Goal: Book appointment/travel/reservation

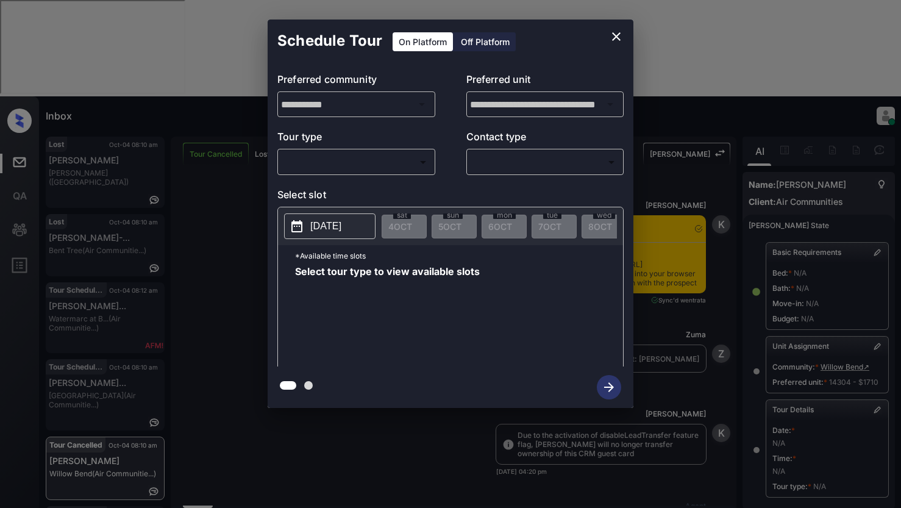
scroll to position [5689, 0]
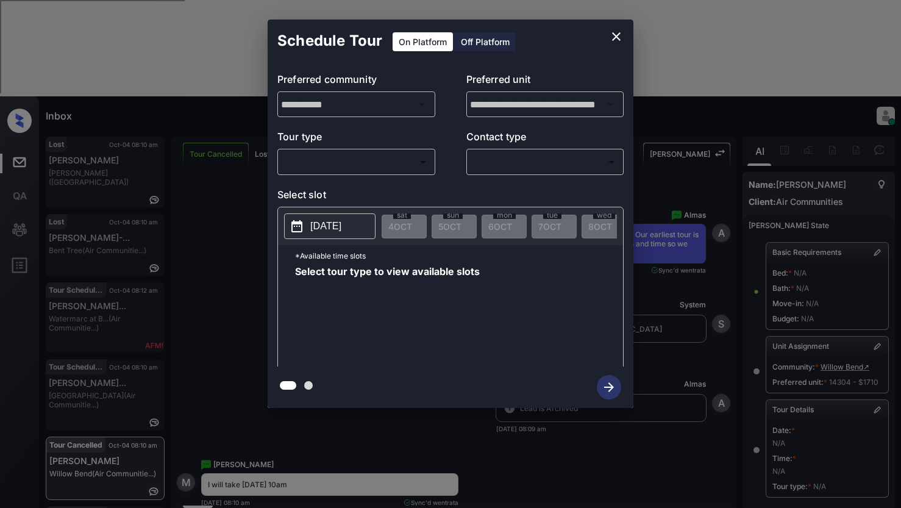
click at [307, 160] on body "Inbox Lyzzelle M. Ceralde Online Set yourself offline Set yourself on break Pro…" at bounding box center [450, 254] width 901 height 508
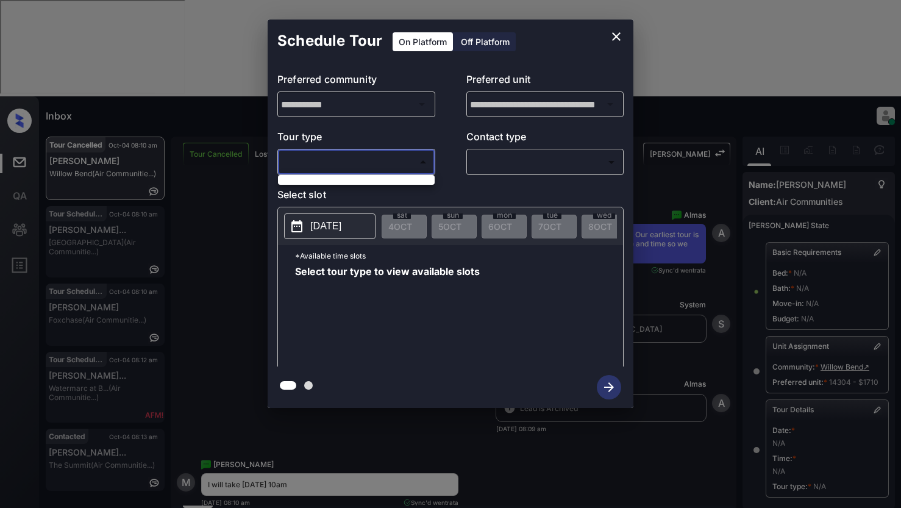
drag, startPoint x: 199, startPoint y: 118, endPoint x: 199, endPoint y: 88, distance: 29.9
click at [199, 113] on div at bounding box center [450, 254] width 901 height 508
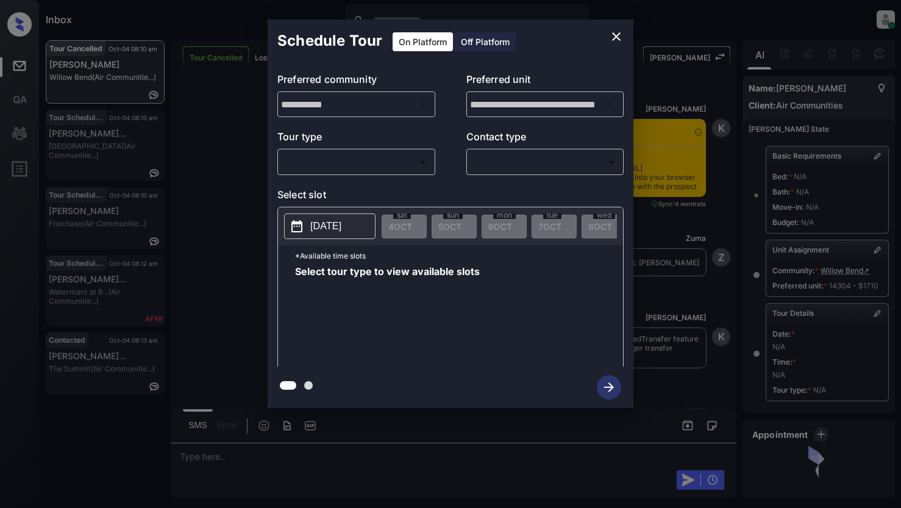
scroll to position [5933, 0]
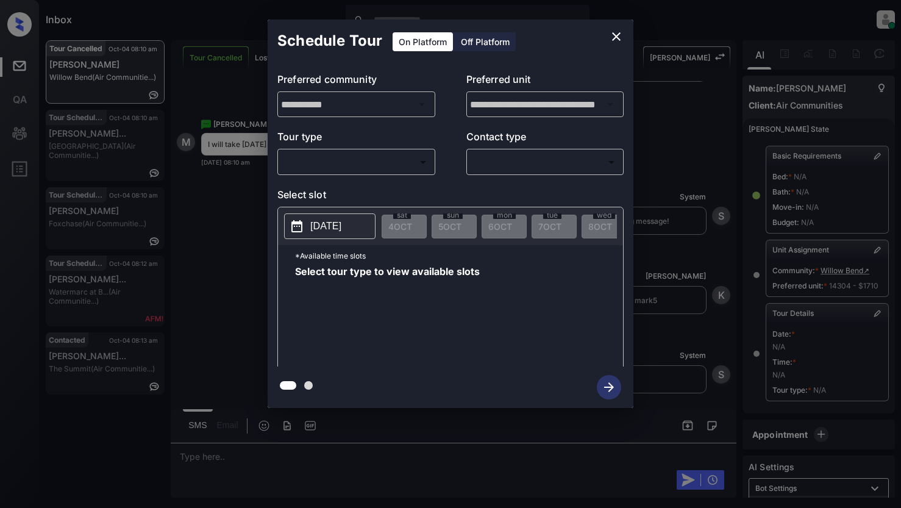
click at [323, 158] on body "Inbox Lyzzelle M. Ceralde Online Set yourself offline Set yourself on break Pro…" at bounding box center [450, 254] width 901 height 508
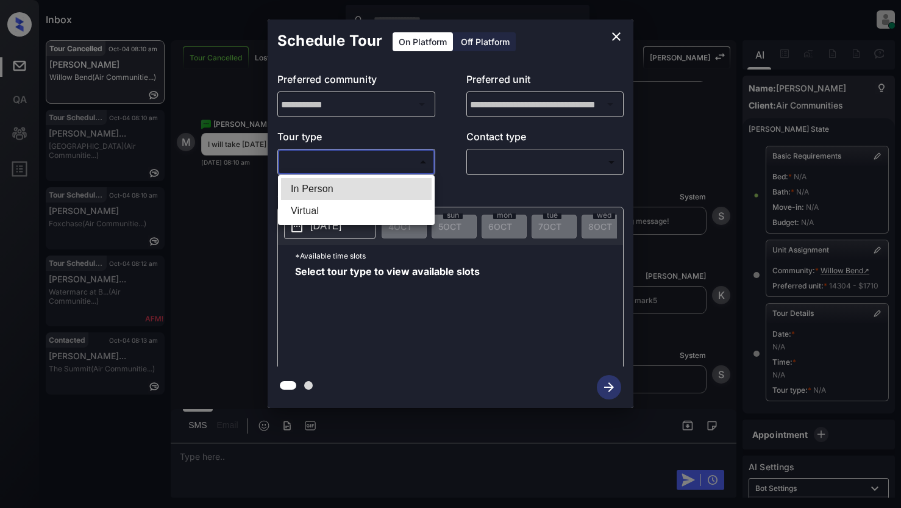
drag, startPoint x: 321, startPoint y: 188, endPoint x: 362, endPoint y: 185, distance: 41.5
click at [321, 188] on li "In Person" at bounding box center [356, 189] width 151 height 22
type input "********"
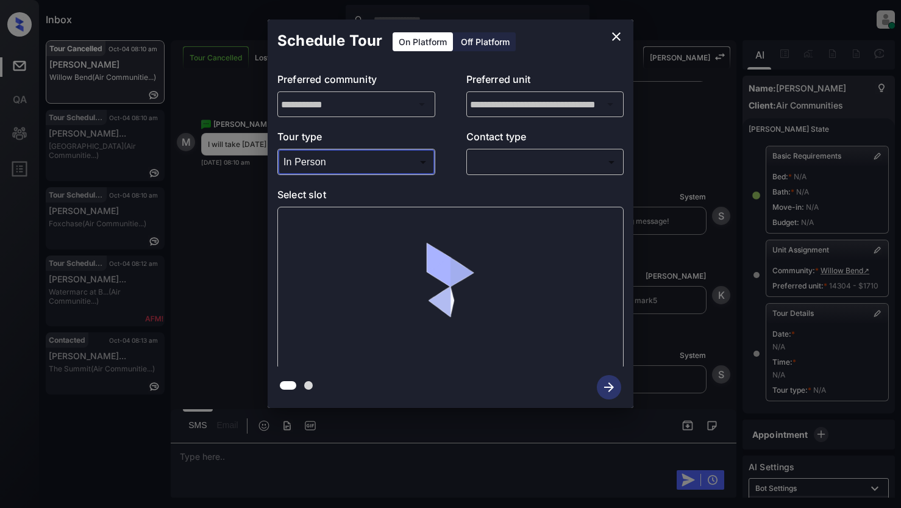
click at [479, 170] on body "Inbox Lyzzelle M. Ceralde Online Set yourself offline Set yourself on break Pro…" at bounding box center [450, 254] width 901 height 508
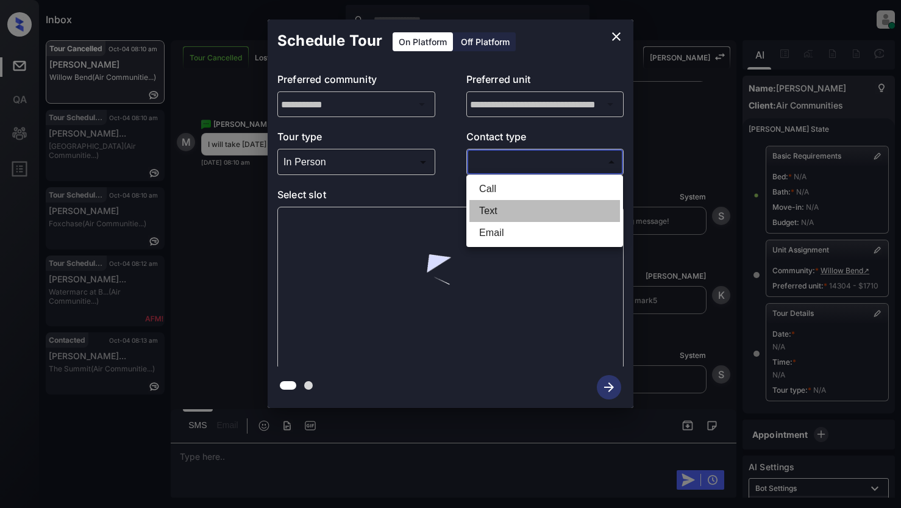
click at [490, 207] on li "Text" at bounding box center [545, 211] width 151 height 22
type input "****"
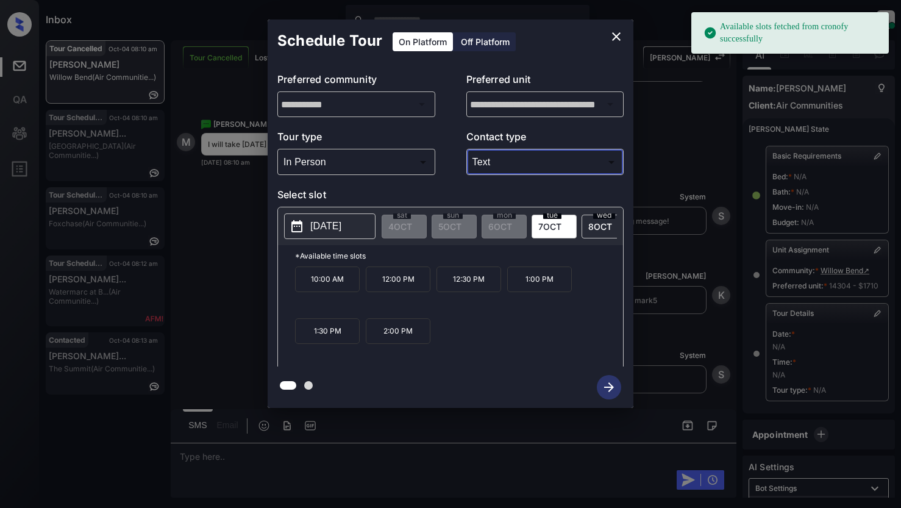
click at [322, 225] on p "2025-10-07" at bounding box center [325, 226] width 31 height 15
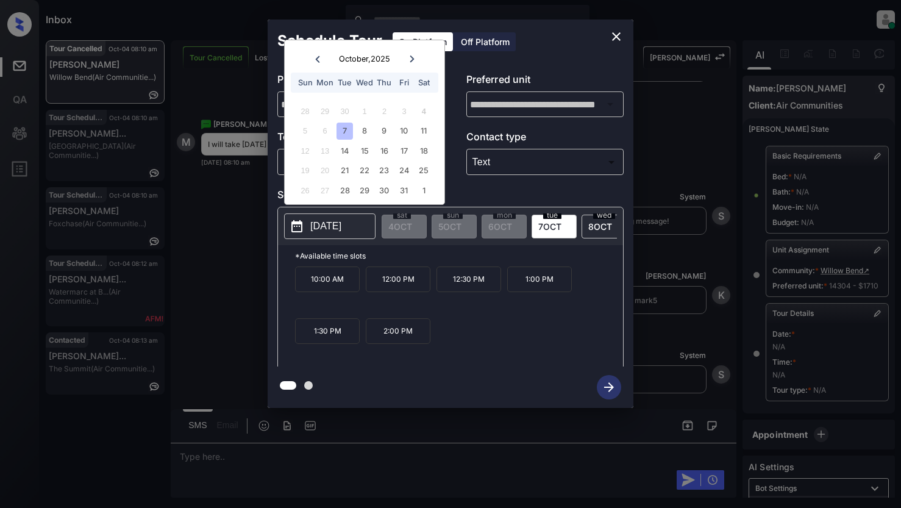
click at [342, 132] on div "7" at bounding box center [345, 131] width 16 height 16
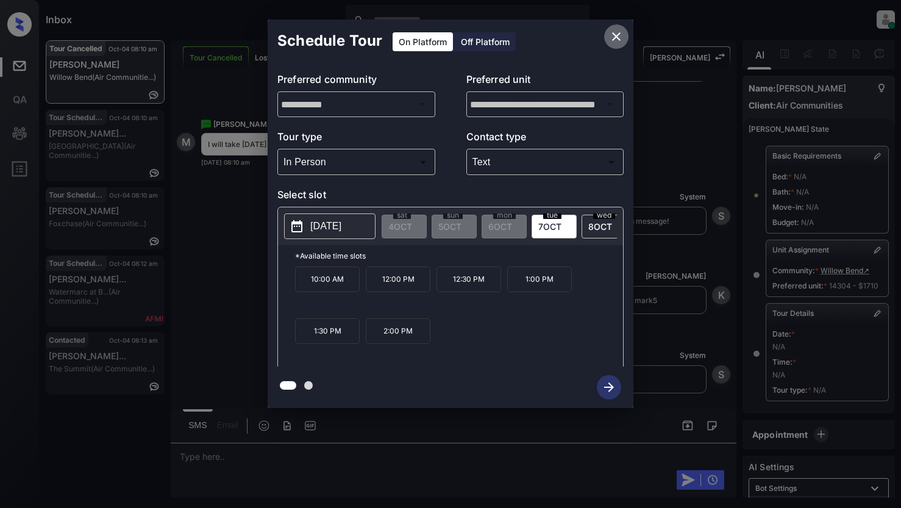
click at [615, 37] on icon "close" at bounding box center [616, 36] width 15 height 15
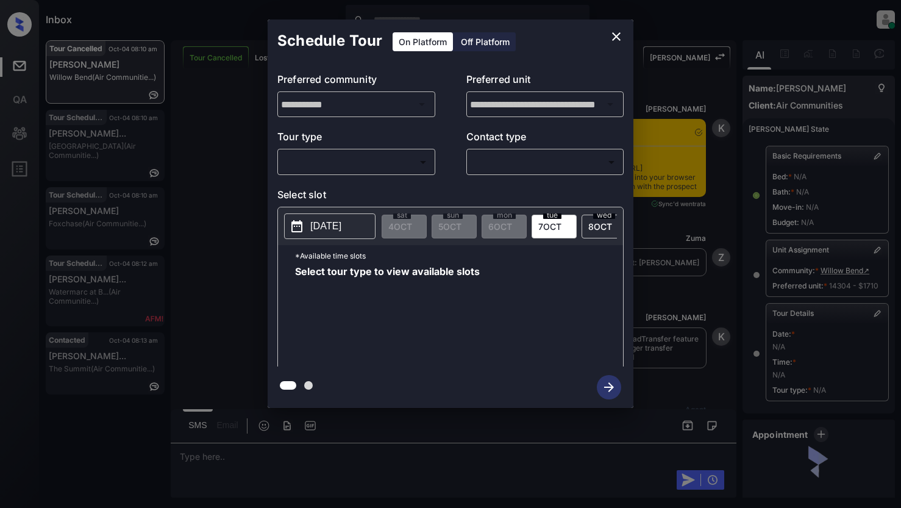
scroll to position [5933, 0]
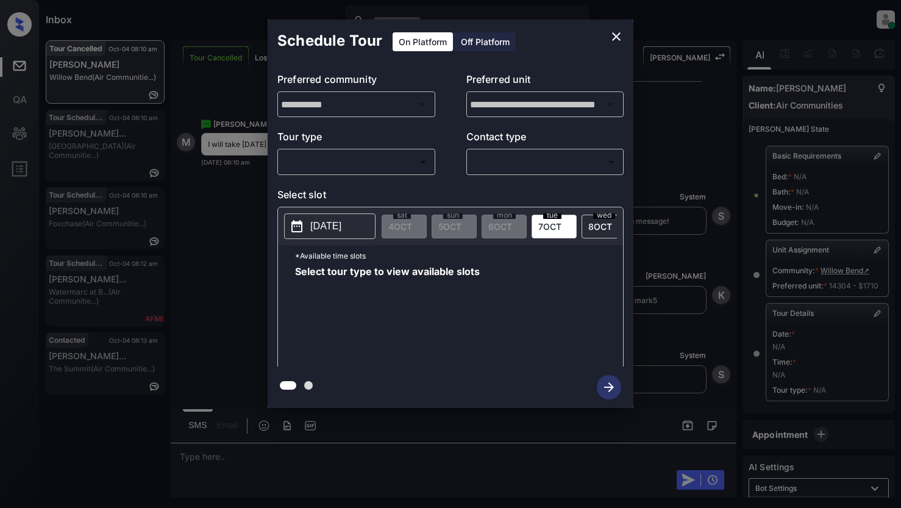
click at [309, 171] on body "Inbox Lyzzelle [PERSON_NAME] Online Set yourself offline Set yourself on break …" at bounding box center [450, 254] width 901 height 508
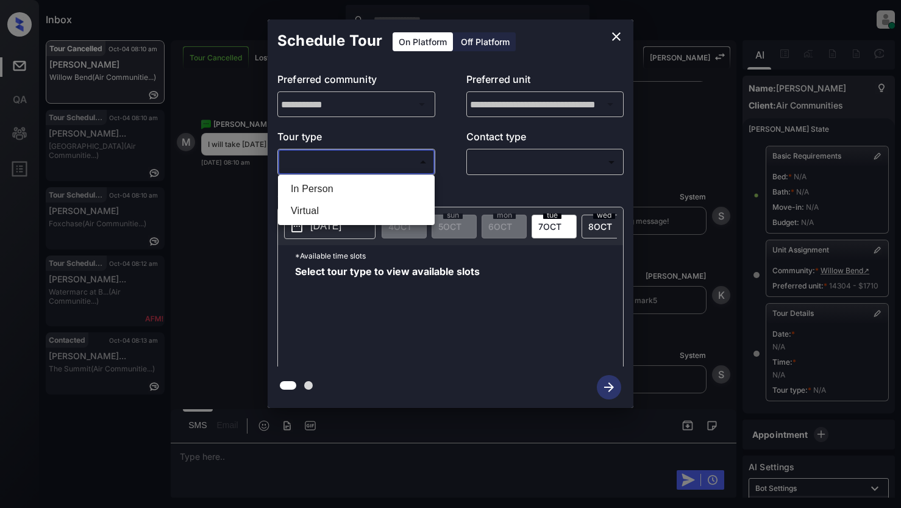
drag, startPoint x: 304, startPoint y: 189, endPoint x: 446, endPoint y: 157, distance: 145.6
click at [306, 189] on li "In Person" at bounding box center [356, 189] width 151 height 22
type input "********"
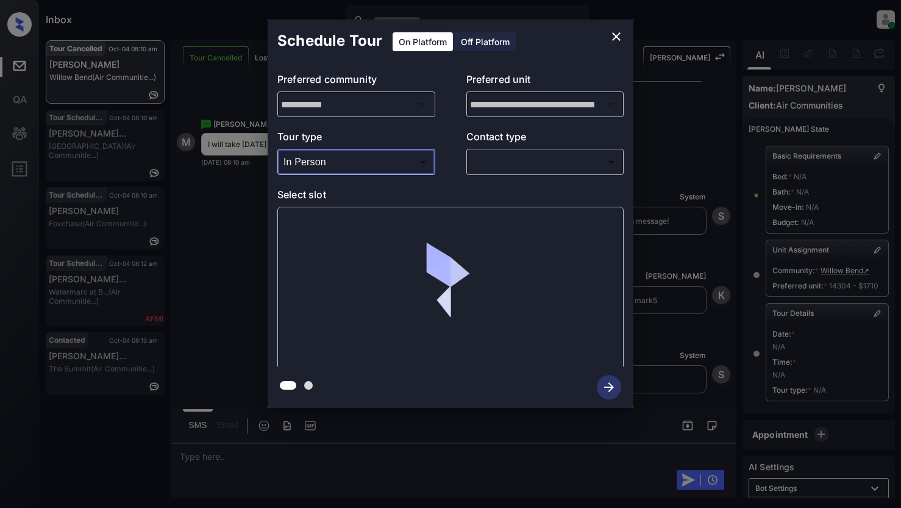
click at [514, 154] on body "Inbox Lyzzelle M. Ceralde Online Set yourself offline Set yourself on break Pro…" at bounding box center [450, 254] width 901 height 508
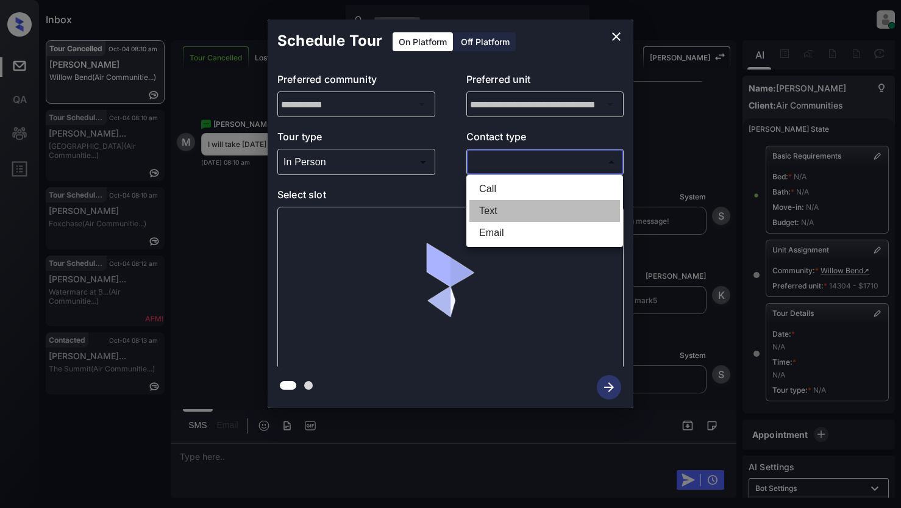
click at [487, 209] on li "Text" at bounding box center [545, 211] width 151 height 22
type input "****"
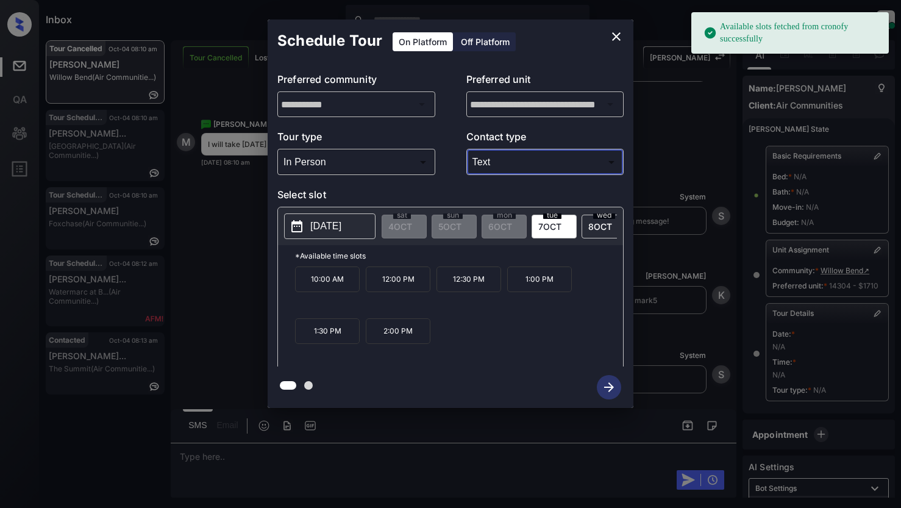
click at [330, 232] on p "2025-10-07" at bounding box center [325, 226] width 31 height 15
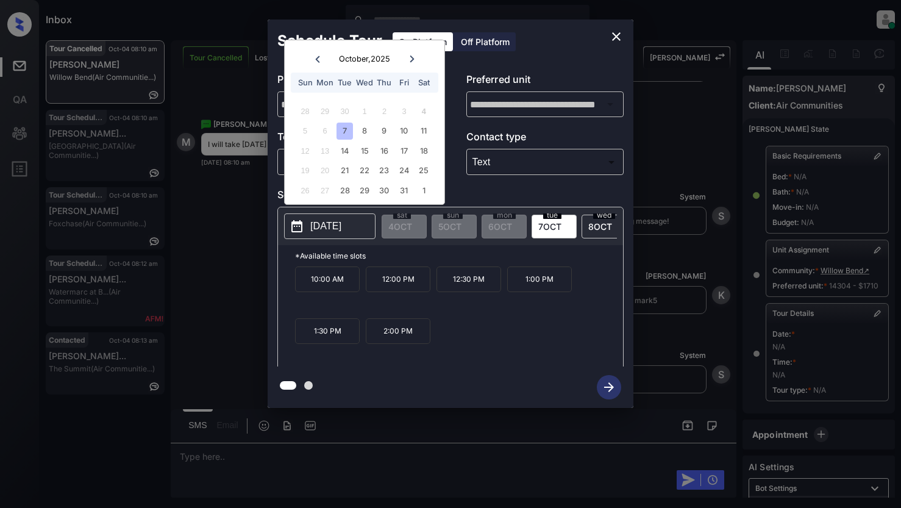
click at [346, 129] on div "7" at bounding box center [345, 131] width 16 height 16
drag, startPoint x: 317, startPoint y: 295, endPoint x: 335, endPoint y: 284, distance: 20.8
click at [320, 292] on p "10:00 AM" at bounding box center [327, 280] width 65 height 26
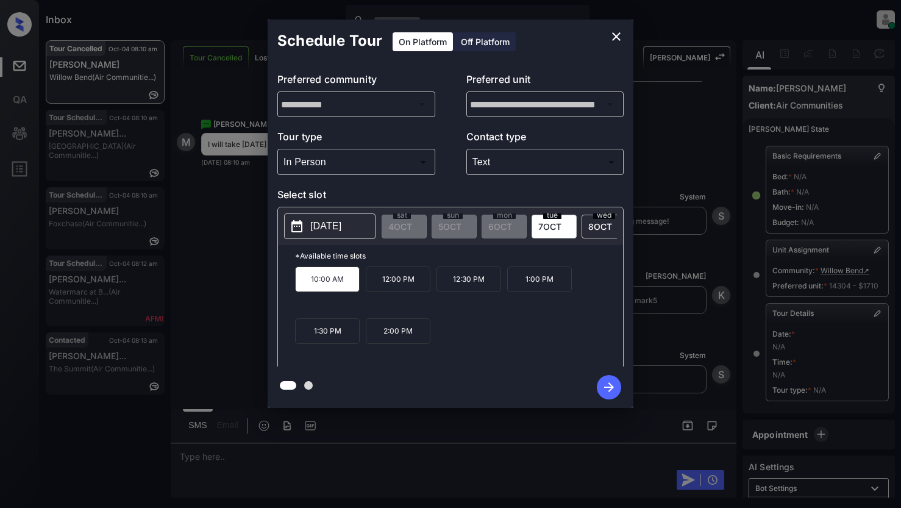
click at [616, 385] on icon "button" at bounding box center [609, 387] width 24 height 24
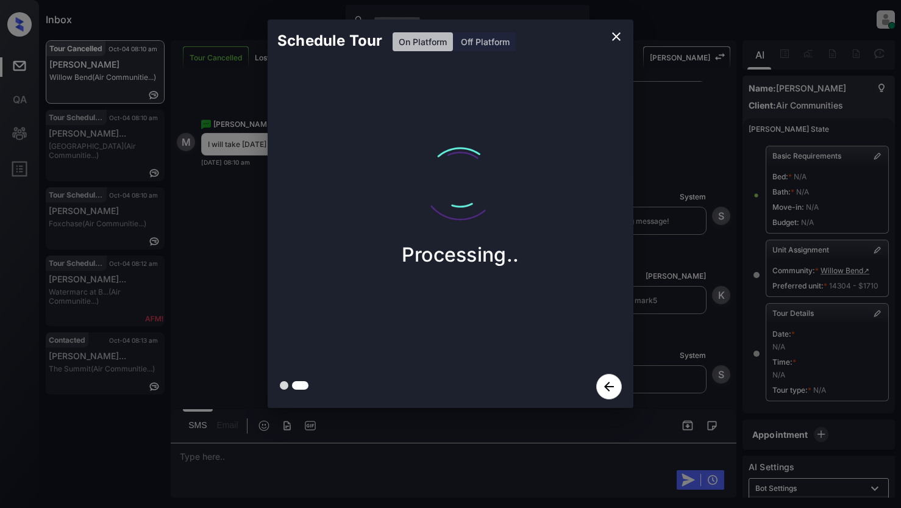
drag, startPoint x: 613, startPoint y: 38, endPoint x: 677, endPoint y: 98, distance: 87.6
click at [677, 98] on div "Schedule Tour On Platform Off Platform Processing.." at bounding box center [450, 214] width 901 height 428
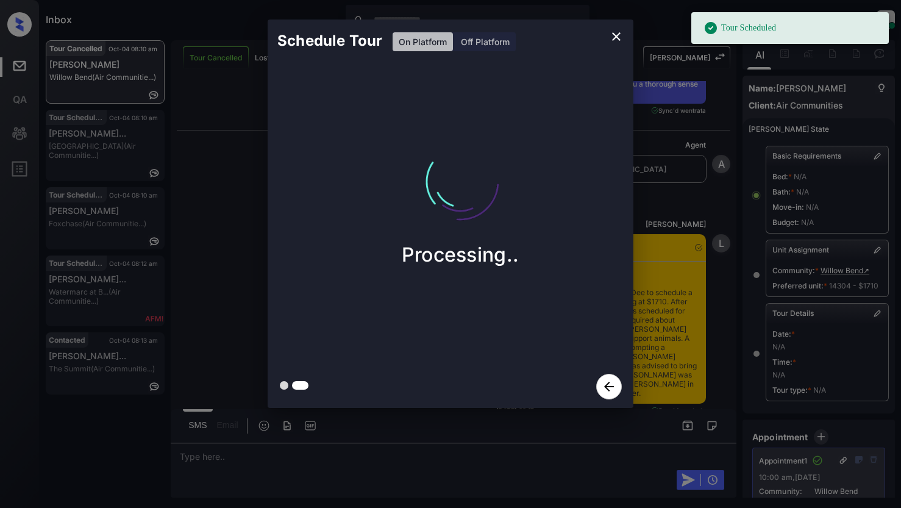
scroll to position [6632, 0]
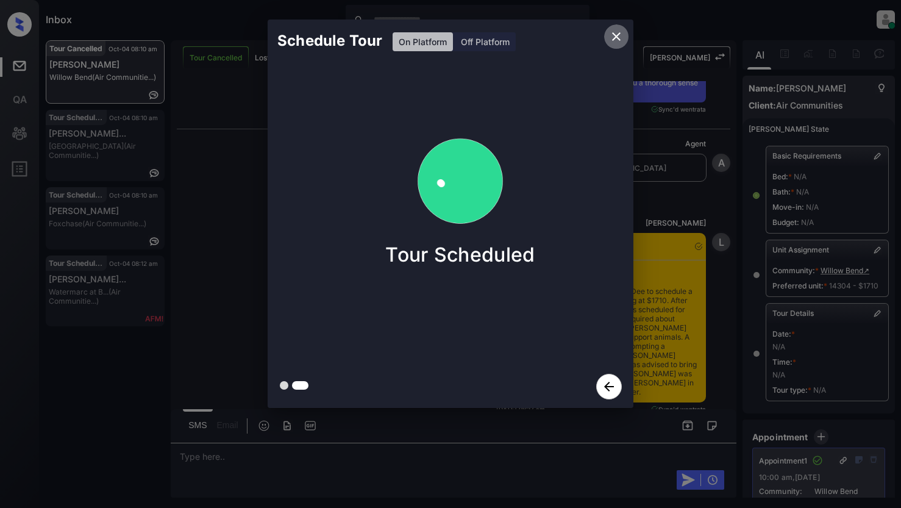
click at [619, 36] on icon "close" at bounding box center [616, 36] width 15 height 15
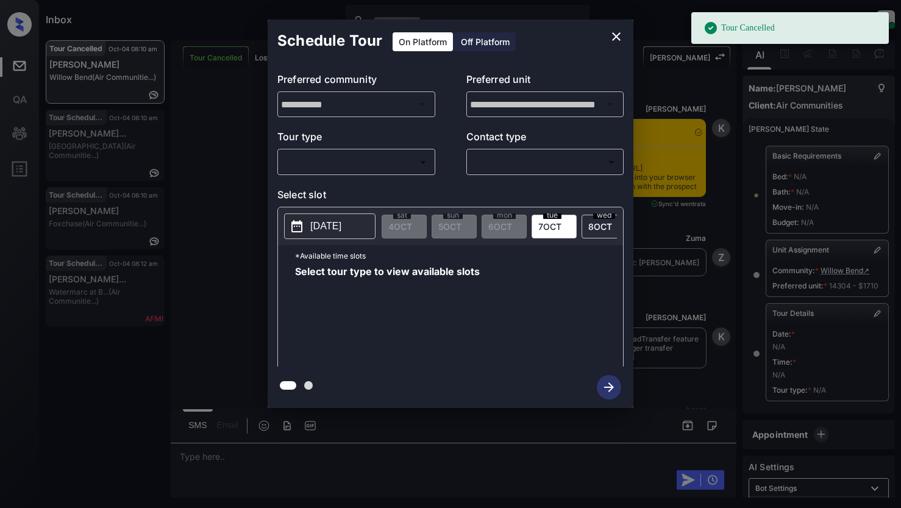
scroll to position [5230, 0]
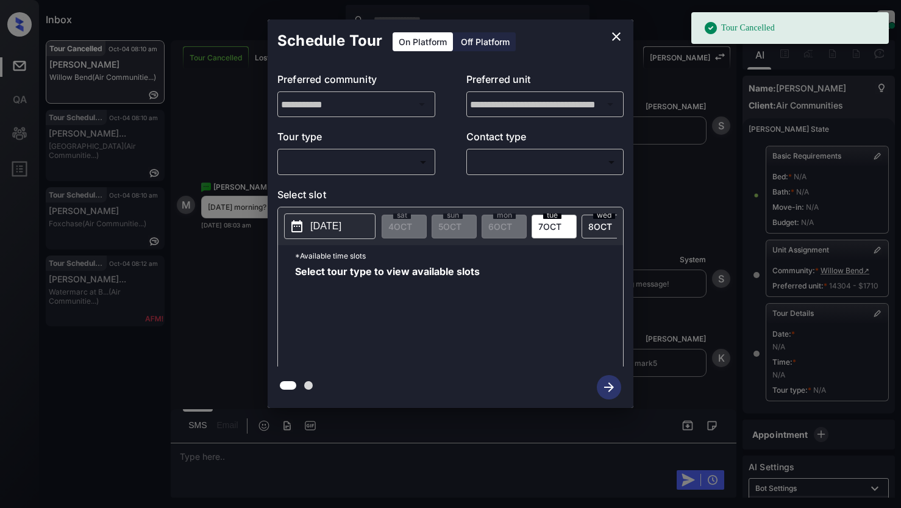
click at [325, 164] on body "Tour Cancelled Inbox Lyzzelle M. Ceralde Online Set yourself offline Set yourse…" at bounding box center [450, 254] width 901 height 508
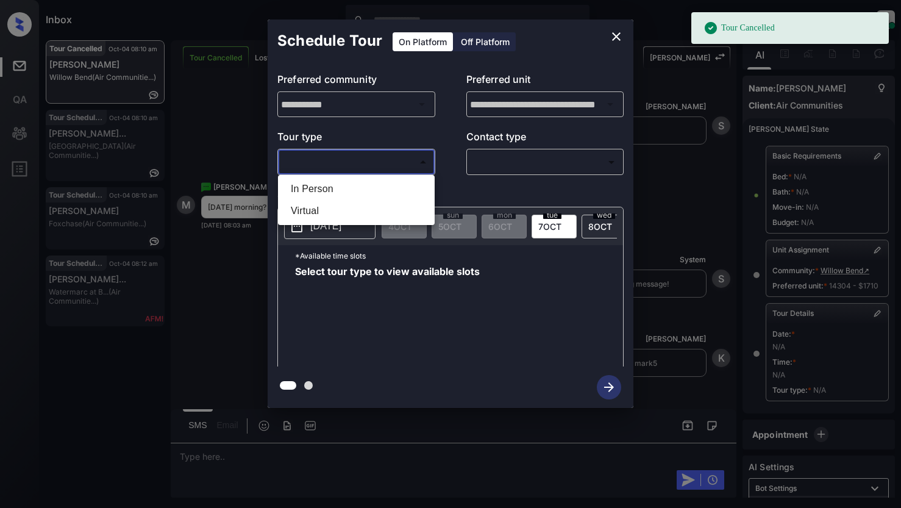
drag, startPoint x: 312, startPoint y: 209, endPoint x: 419, endPoint y: 182, distance: 110.1
click at [318, 208] on li "Virtual" at bounding box center [356, 211] width 151 height 22
type input "*******"
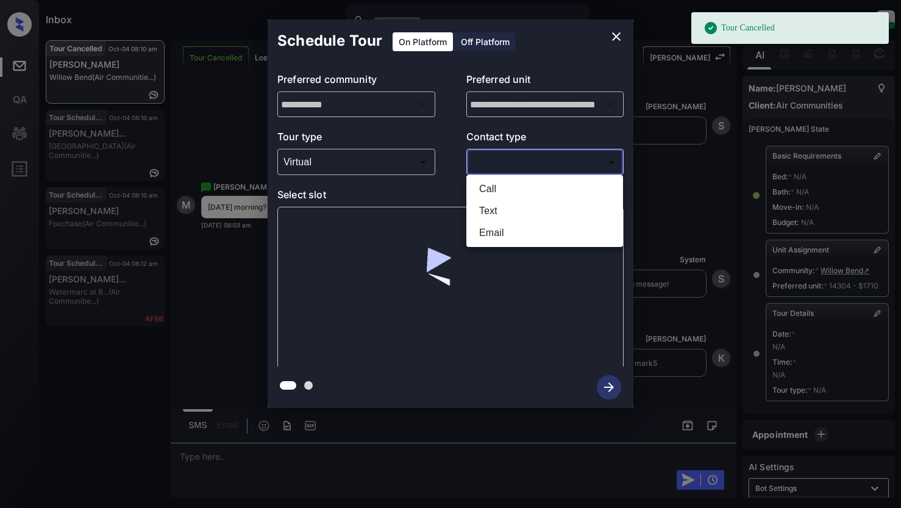
drag, startPoint x: 514, startPoint y: 159, endPoint x: 548, endPoint y: 161, distance: 34.2
click at [521, 161] on body "Tour Cancelled Inbox Lyzzelle M. Ceralde Online Set yourself offline Set yourse…" at bounding box center [450, 254] width 901 height 508
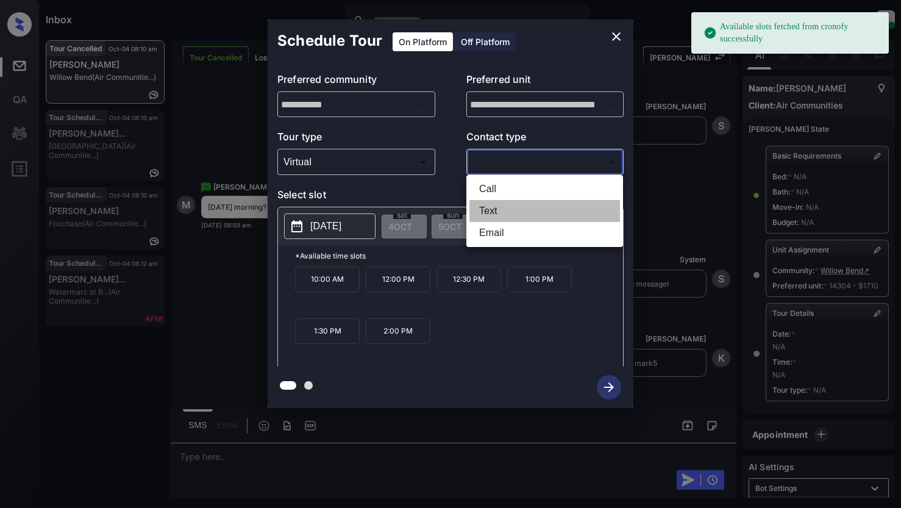
click at [504, 213] on li "Text" at bounding box center [545, 211] width 151 height 22
type input "****"
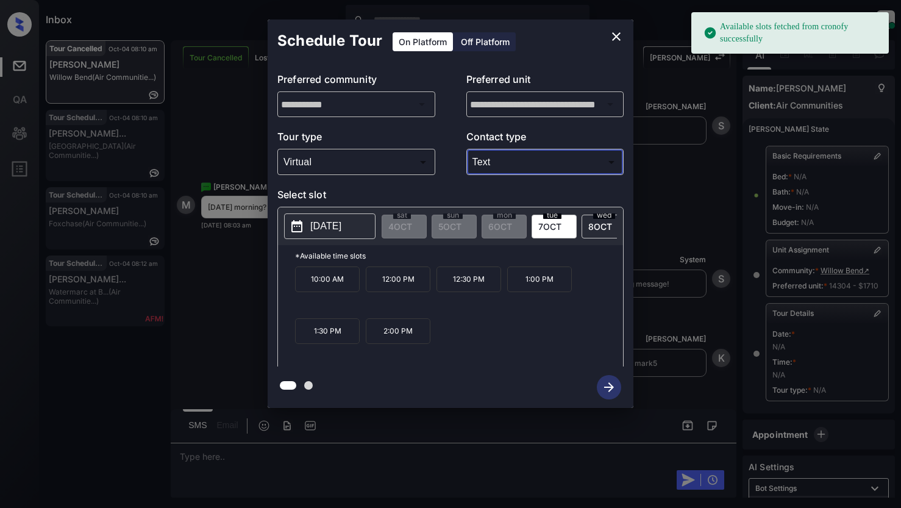
click at [323, 224] on p "2025-10-07" at bounding box center [325, 226] width 31 height 15
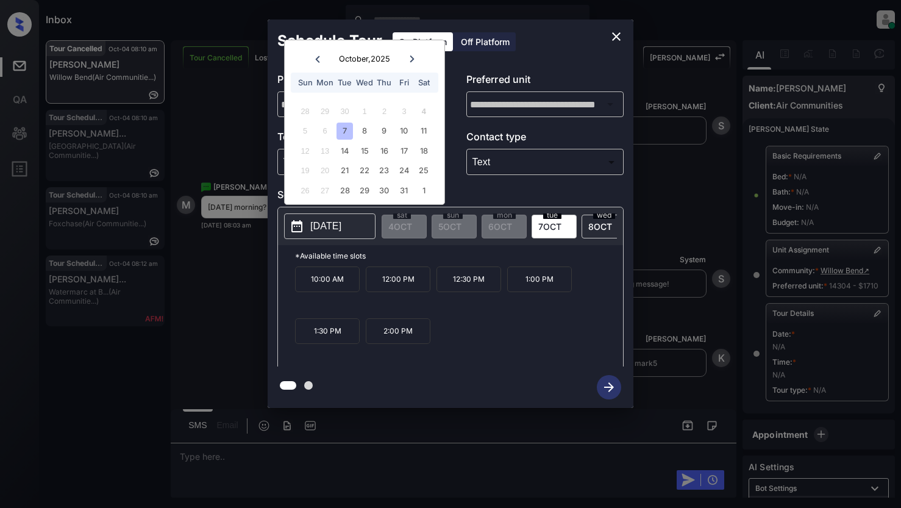
click at [344, 134] on div "7" at bounding box center [345, 131] width 16 height 16
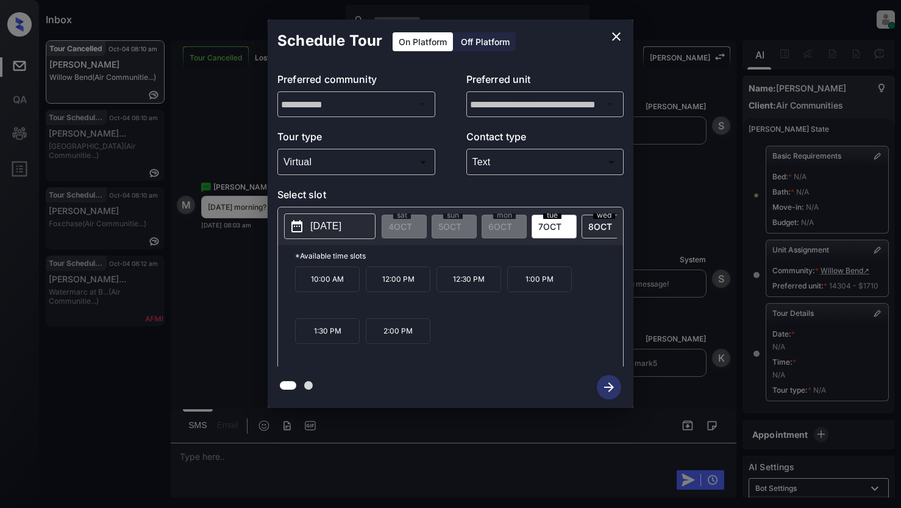
drag, startPoint x: 333, startPoint y: 284, endPoint x: 379, endPoint y: 272, distance: 47.2
click at [334, 282] on p "10:00 AM" at bounding box center [327, 280] width 65 height 26
drag, startPoint x: 610, startPoint y: 388, endPoint x: 649, endPoint y: 371, distance: 42.0
click at [610, 389] on icon "button" at bounding box center [609, 387] width 24 height 24
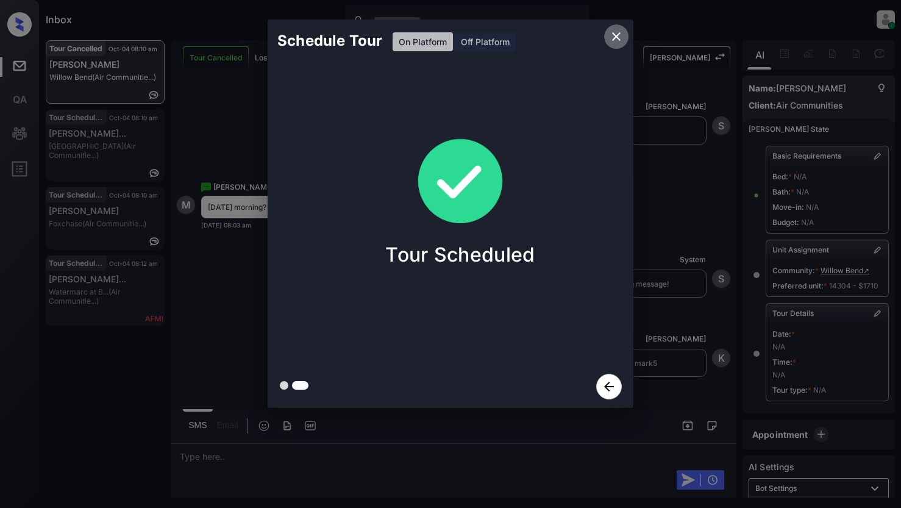
click at [614, 40] on icon "close" at bounding box center [616, 36] width 9 height 9
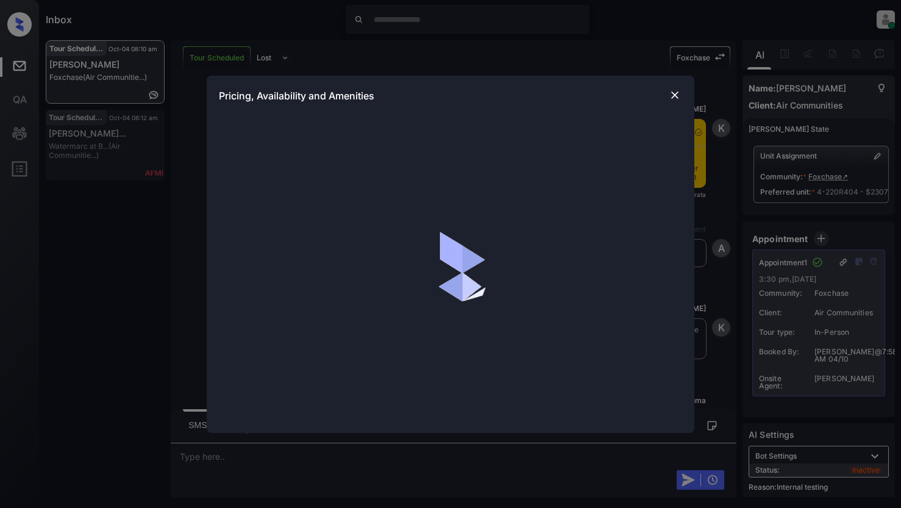
scroll to position [19443, 0]
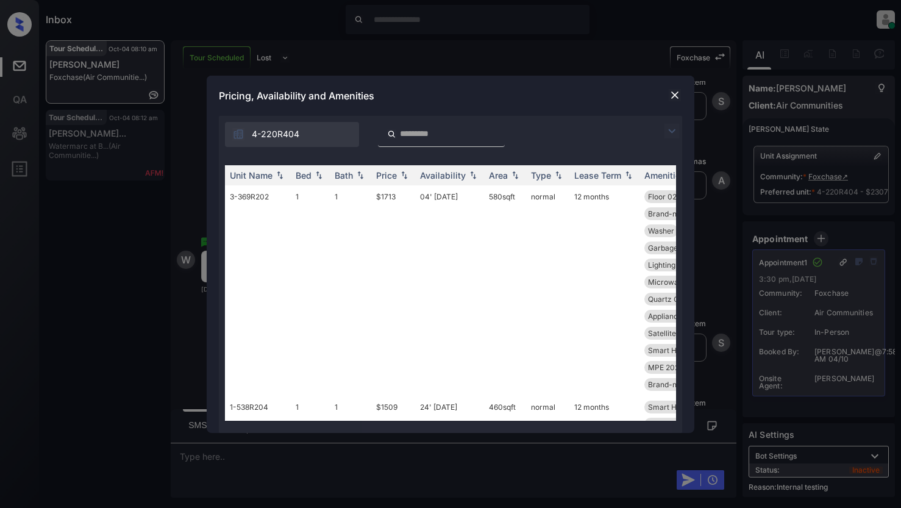
click at [671, 131] on img at bounding box center [672, 131] width 15 height 15
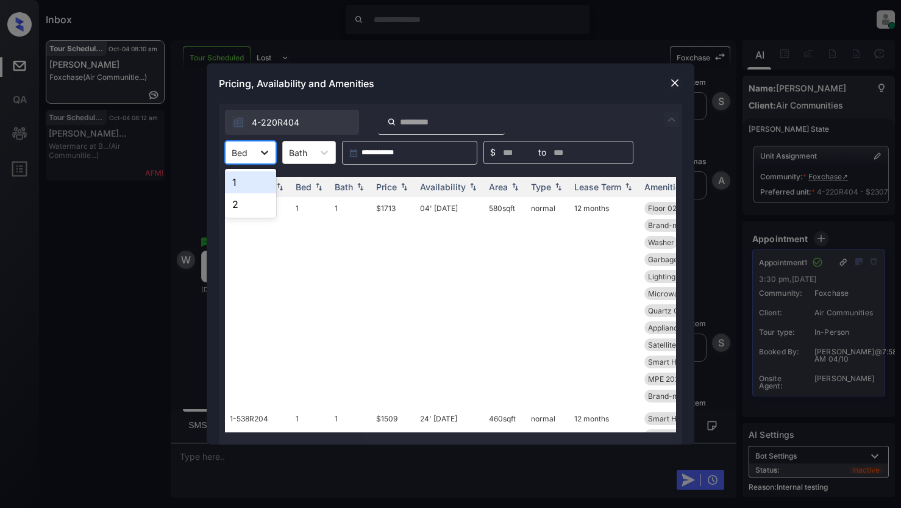
click at [259, 157] on icon at bounding box center [265, 152] width 12 height 12
click at [240, 199] on div "2" at bounding box center [250, 204] width 51 height 22
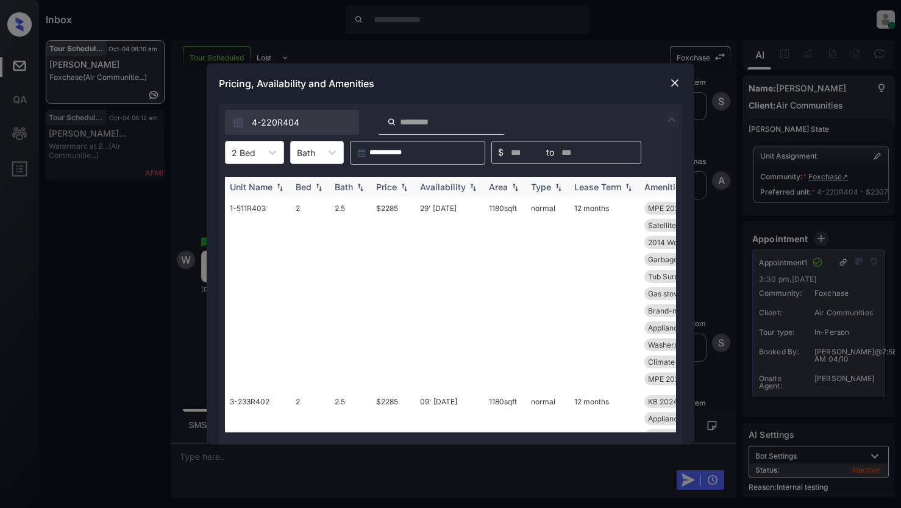
click at [393, 183] on div "Price" at bounding box center [386, 187] width 21 height 10
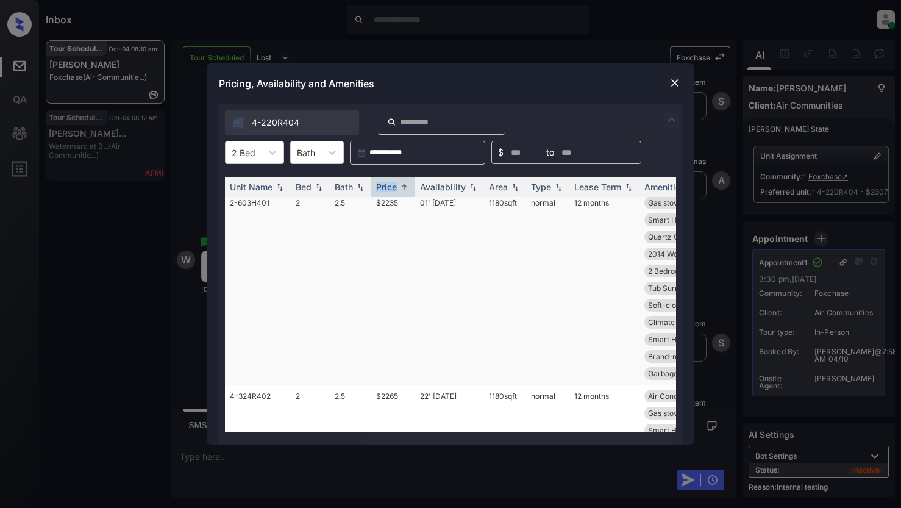
scroll to position [0, 0]
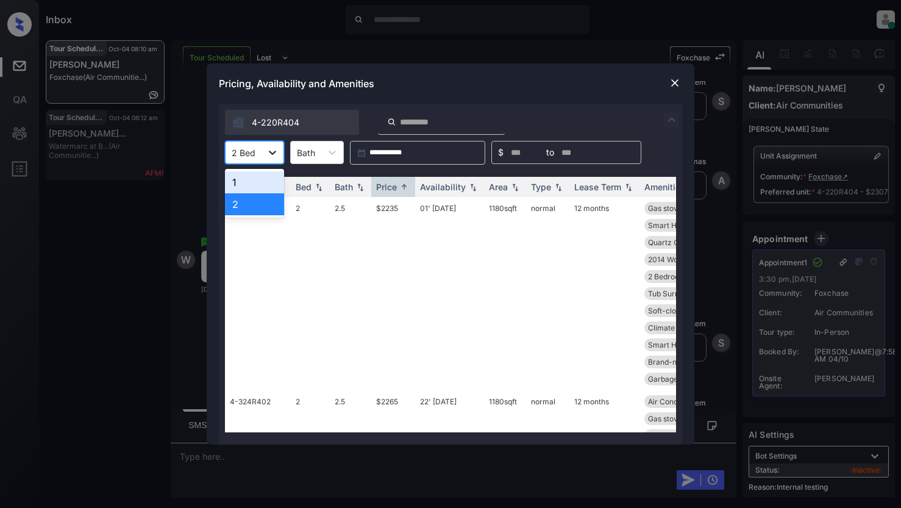
click at [274, 153] on icon at bounding box center [273, 152] width 12 height 12
click at [256, 187] on div "1" at bounding box center [254, 182] width 59 height 22
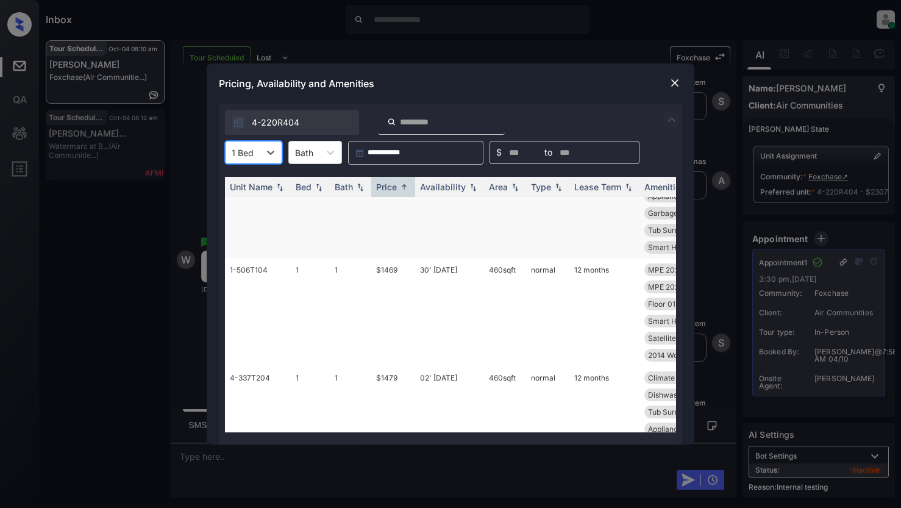
scroll to position [854, 0]
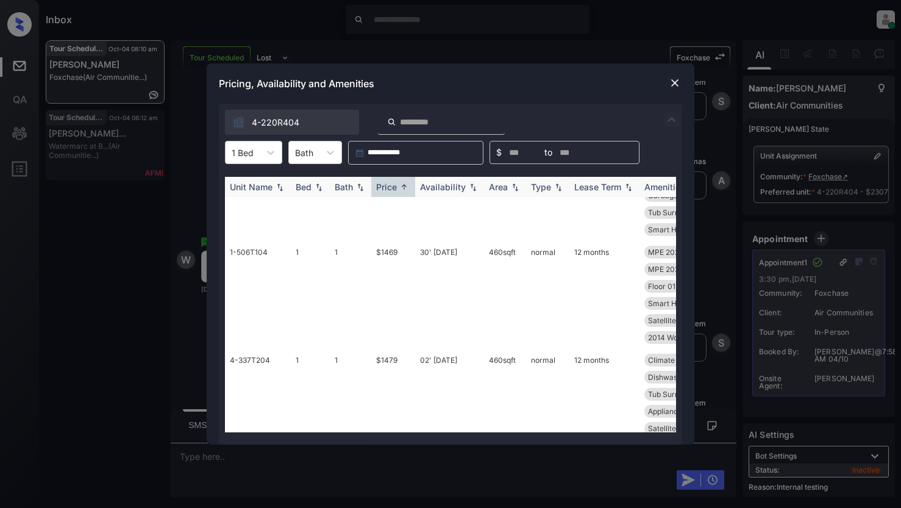
click at [282, 188] on img at bounding box center [280, 187] width 12 height 9
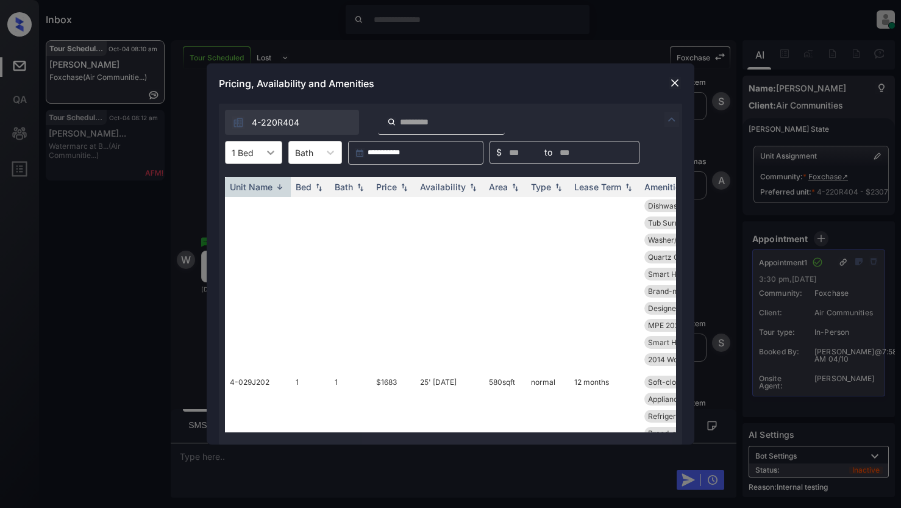
scroll to position [2330, 0]
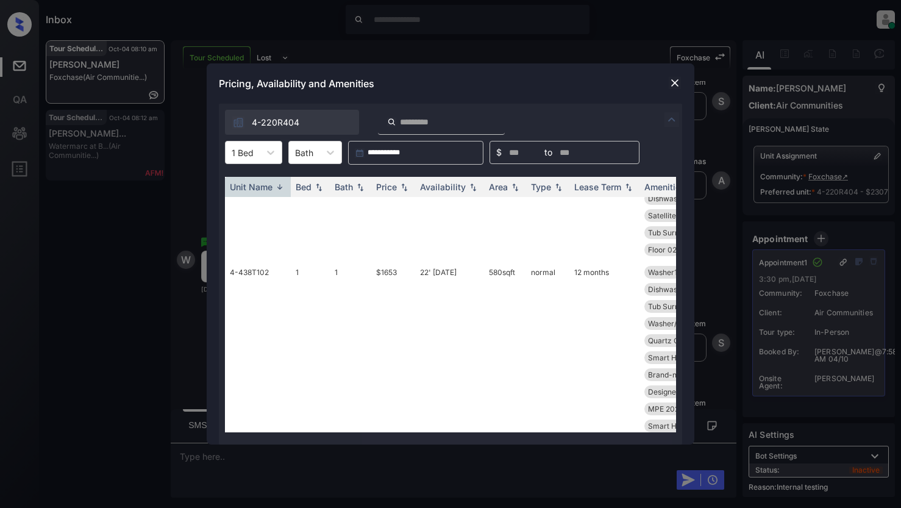
click at [676, 87] on img at bounding box center [675, 83] width 12 height 12
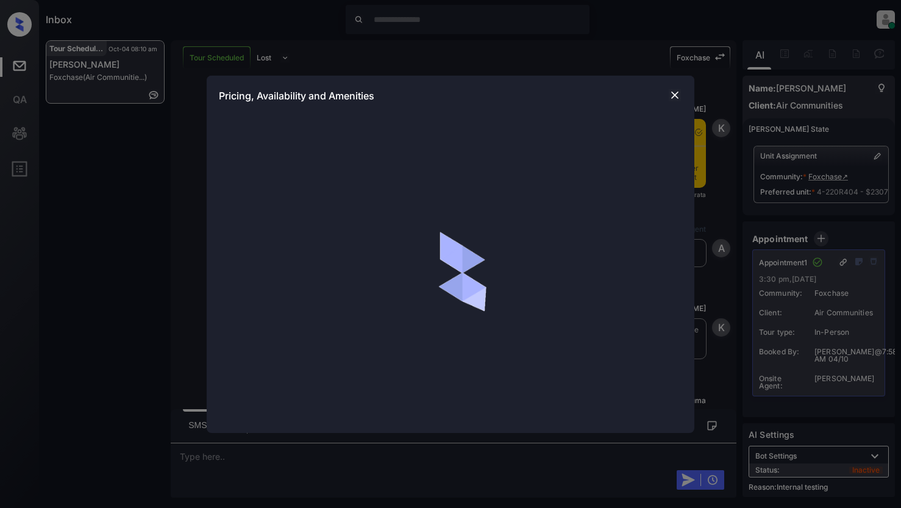
scroll to position [19002, 0]
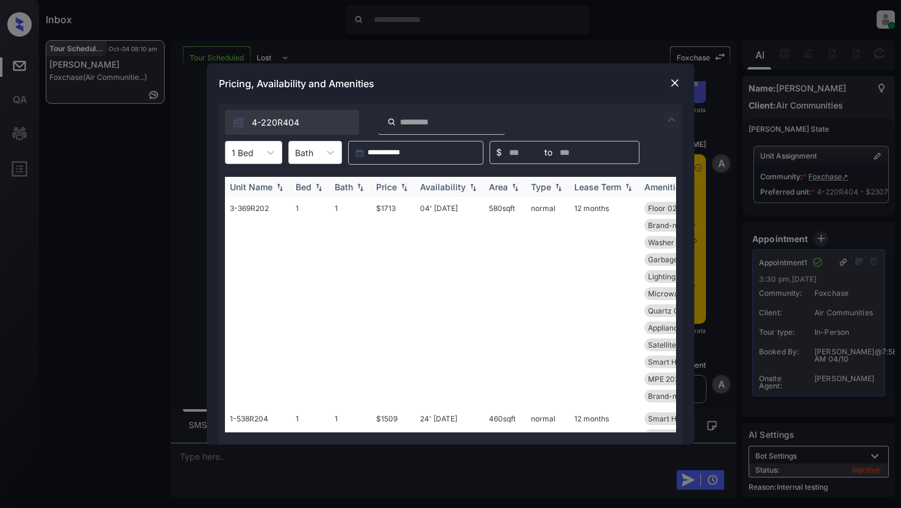
click at [276, 190] on img at bounding box center [280, 187] width 12 height 9
click at [279, 188] on img at bounding box center [280, 186] width 12 height 9
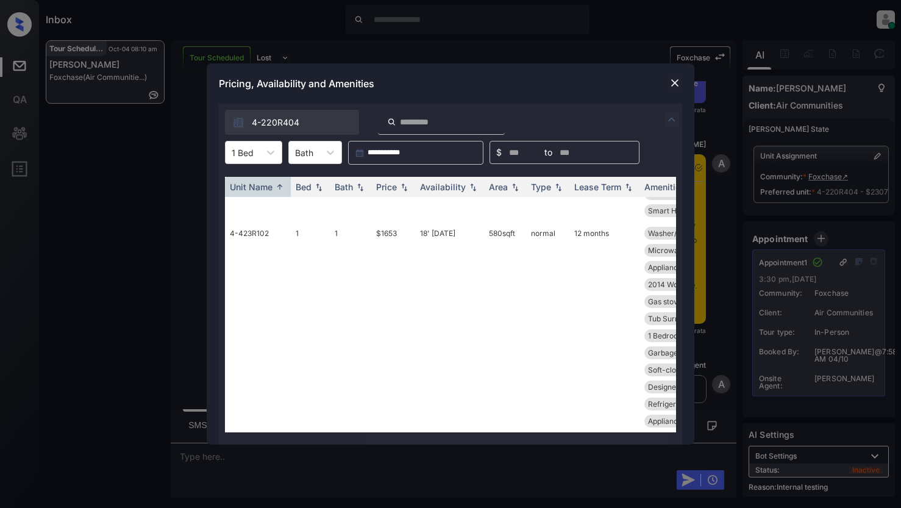
scroll to position [15614, 0]
click at [274, 149] on icon at bounding box center [271, 152] width 12 height 12
click at [241, 210] on div "2" at bounding box center [253, 204] width 57 height 22
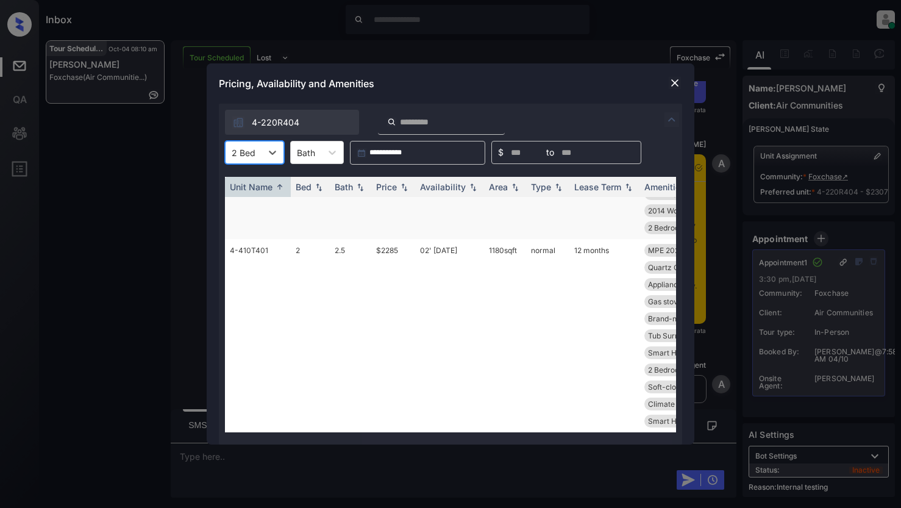
scroll to position [6569, 0]
click at [276, 189] on img at bounding box center [280, 186] width 12 height 9
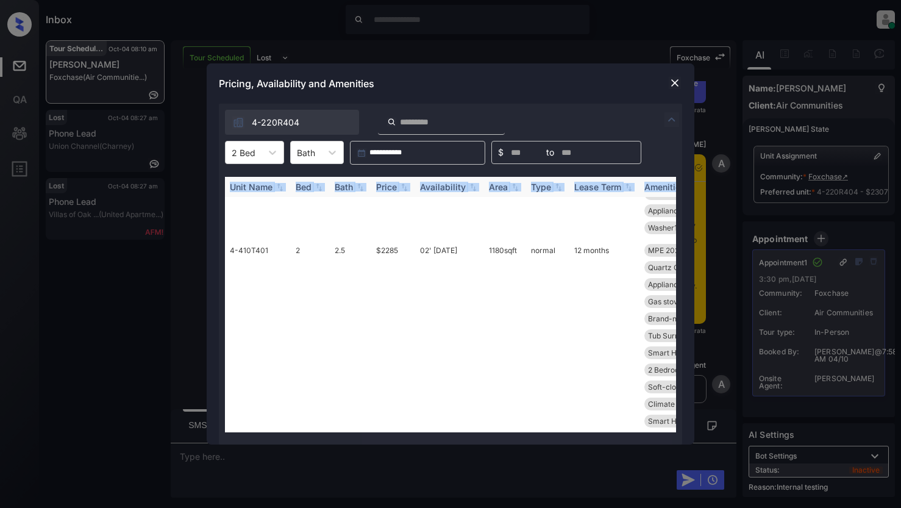
click at [279, 186] on img at bounding box center [280, 187] width 12 height 9
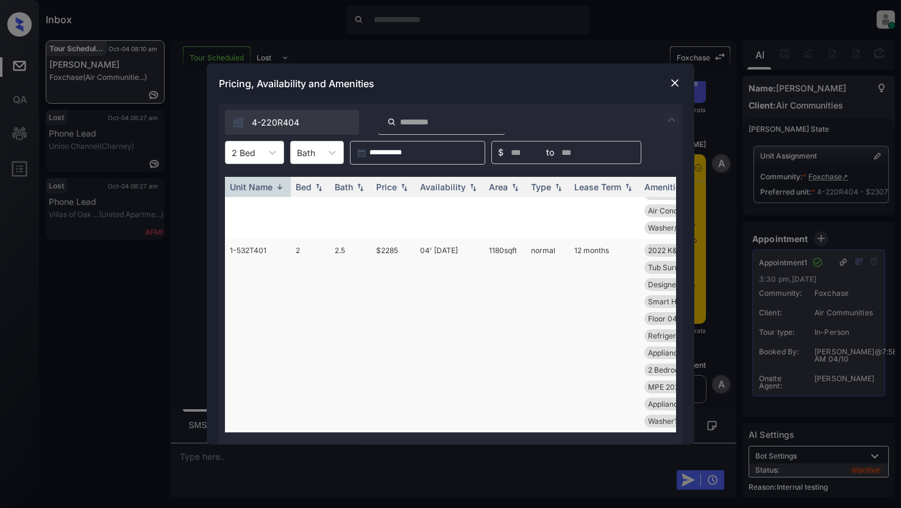
click at [278, 254] on td "1-532T401" at bounding box center [258, 335] width 66 height 193
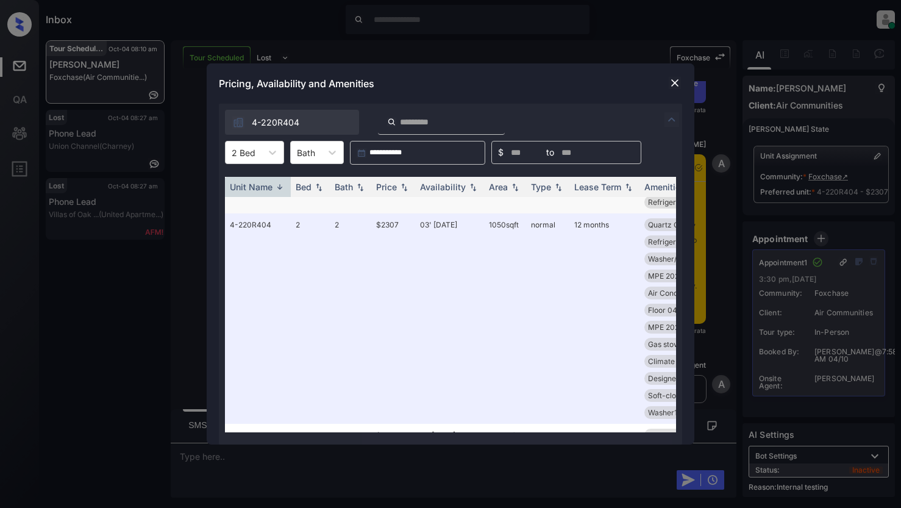
scroll to position [366, 0]
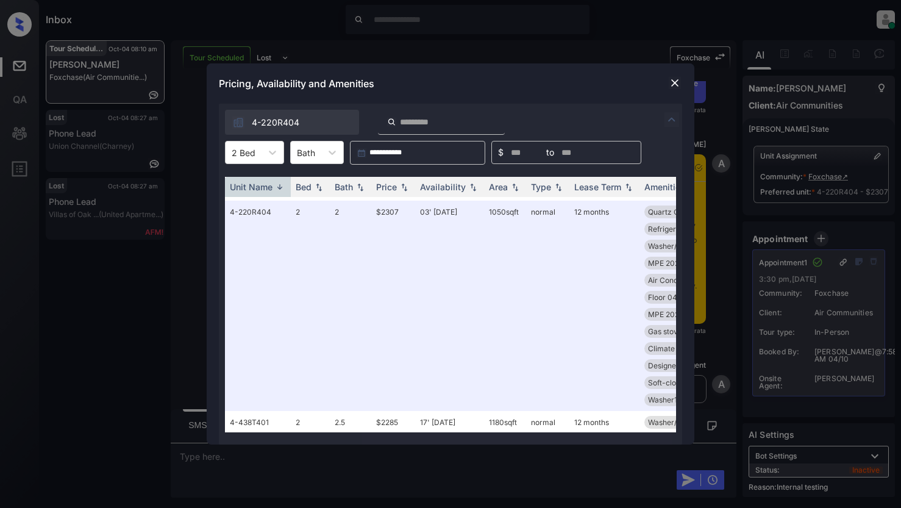
click at [679, 83] on img at bounding box center [675, 83] width 12 height 12
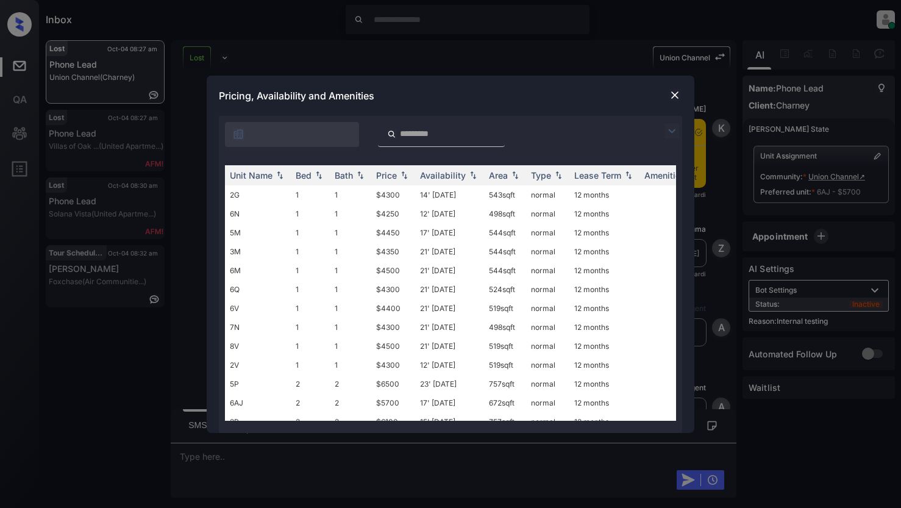
scroll to position [5848, 0]
click at [672, 128] on img at bounding box center [672, 131] width 15 height 15
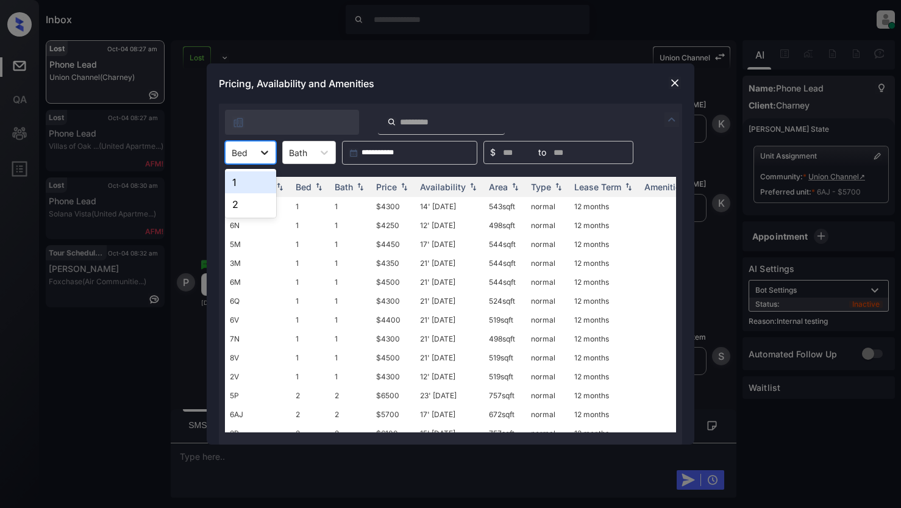
click at [270, 154] on icon at bounding box center [265, 152] width 12 height 12
click at [242, 211] on div "2" at bounding box center [250, 204] width 51 height 22
click at [404, 186] on img at bounding box center [404, 187] width 12 height 9
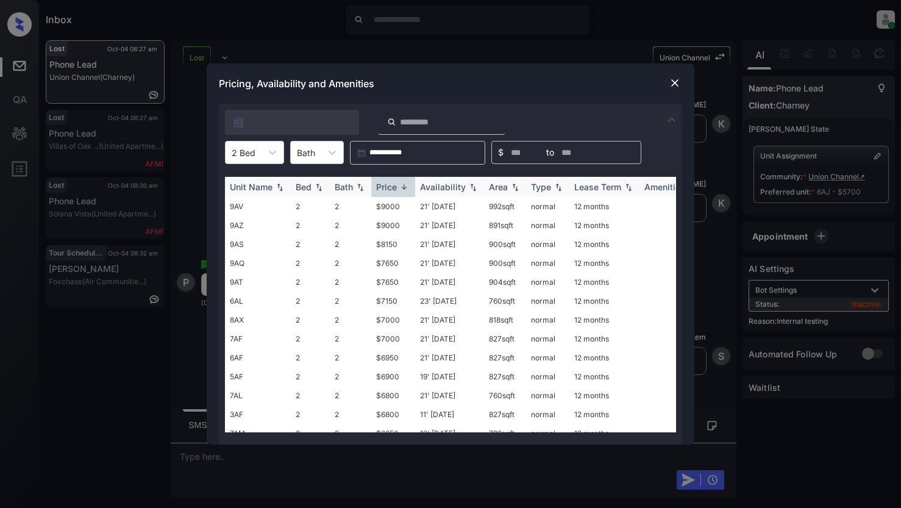
click at [404, 186] on img at bounding box center [404, 186] width 12 height 9
click at [434, 185] on div "Availability" at bounding box center [443, 187] width 46 height 10
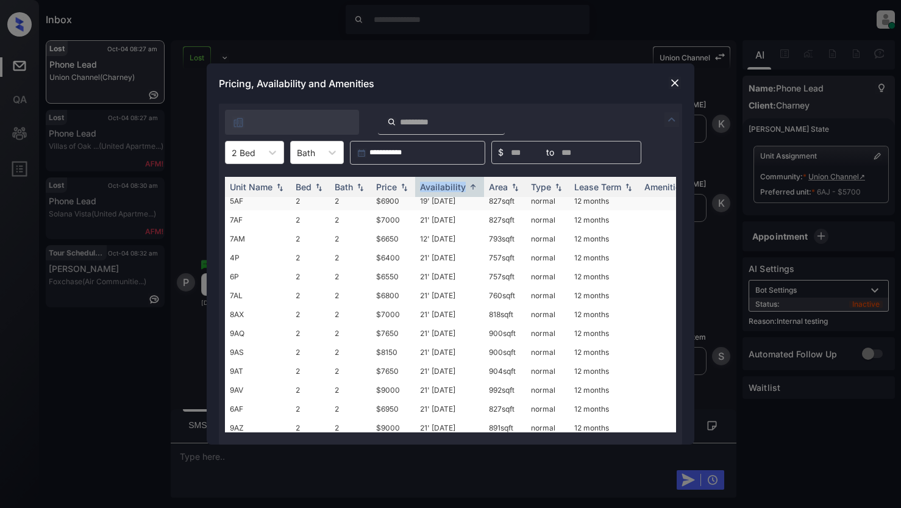
scroll to position [133, 0]
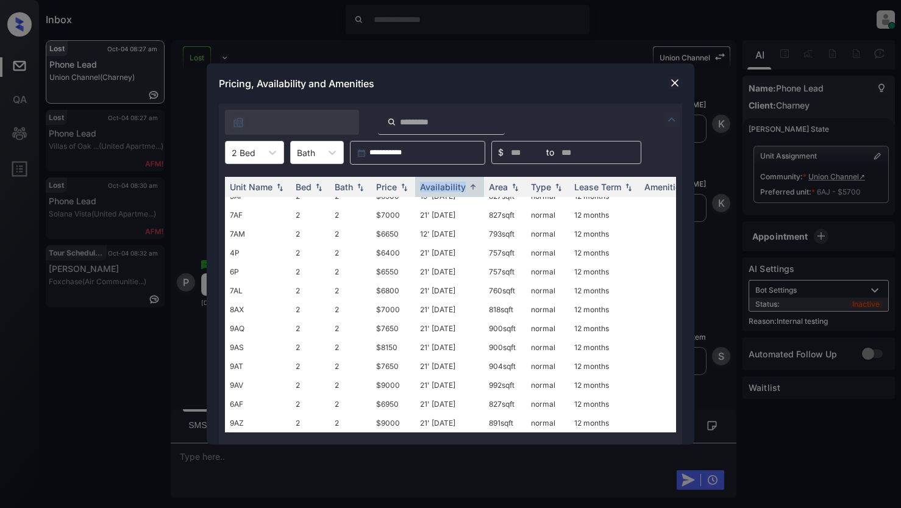
click at [672, 83] on img at bounding box center [675, 83] width 12 height 12
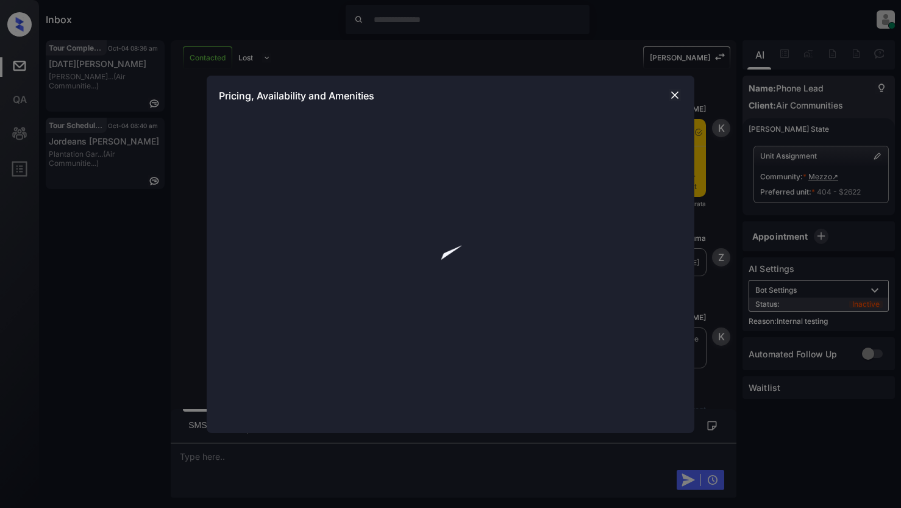
scroll to position [3241, 0]
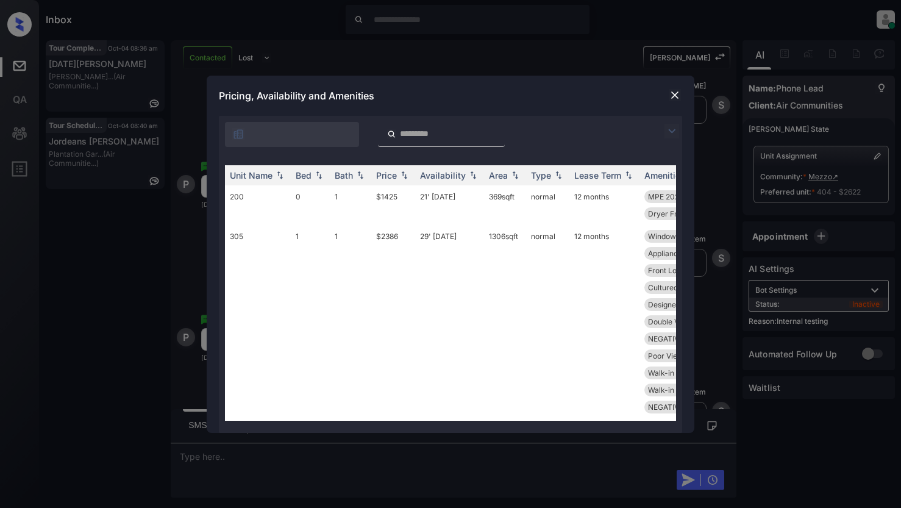
click at [672, 93] on img at bounding box center [675, 95] width 12 height 12
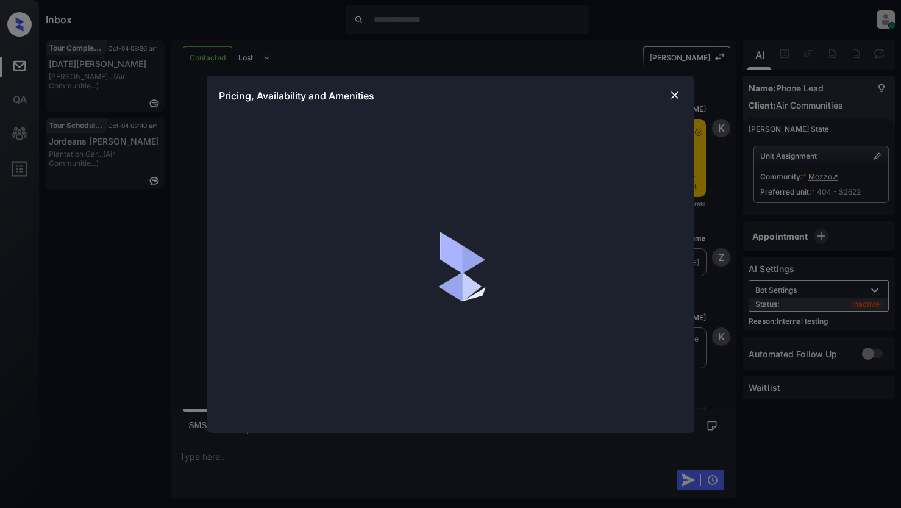
scroll to position [3424, 0]
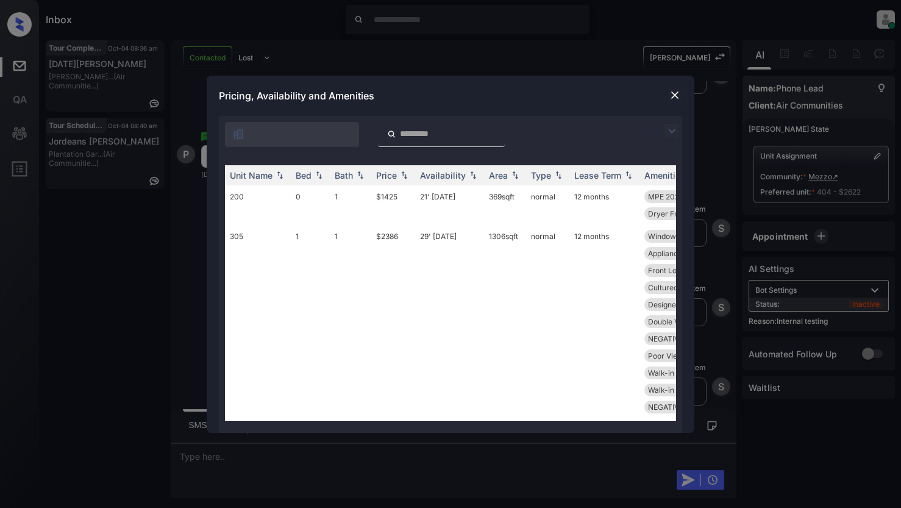
click at [673, 126] on img at bounding box center [672, 131] width 15 height 15
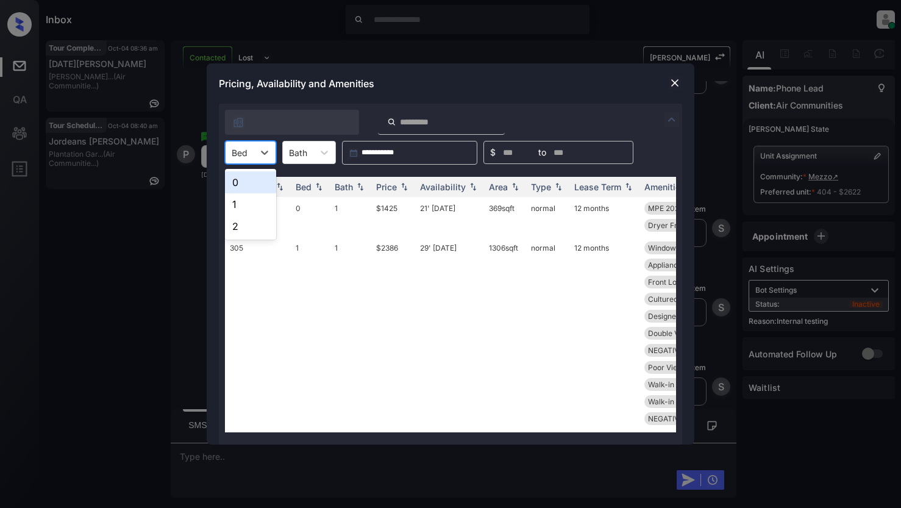
drag, startPoint x: 270, startPoint y: 154, endPoint x: 260, endPoint y: 166, distance: 15.1
click at [268, 155] on div at bounding box center [265, 152] width 22 height 22
click at [243, 226] on div "2" at bounding box center [250, 226] width 51 height 22
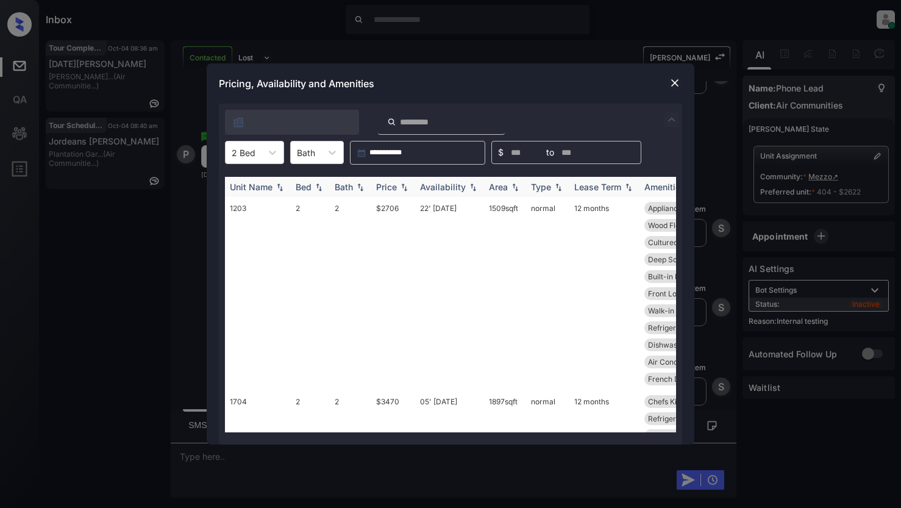
click at [443, 183] on div "Availability" at bounding box center [443, 187] width 46 height 10
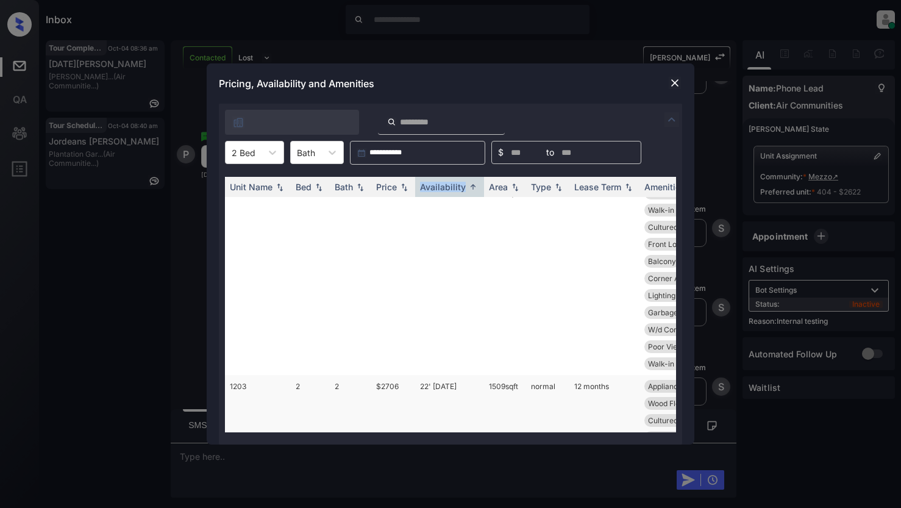
scroll to position [0, 0]
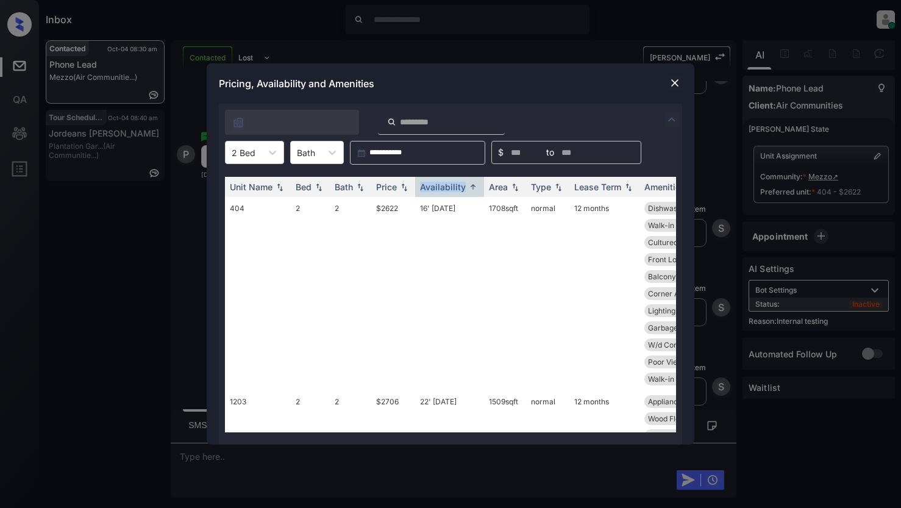
click at [672, 79] on img at bounding box center [675, 83] width 12 height 12
